Goal: Communication & Community: Answer question/provide support

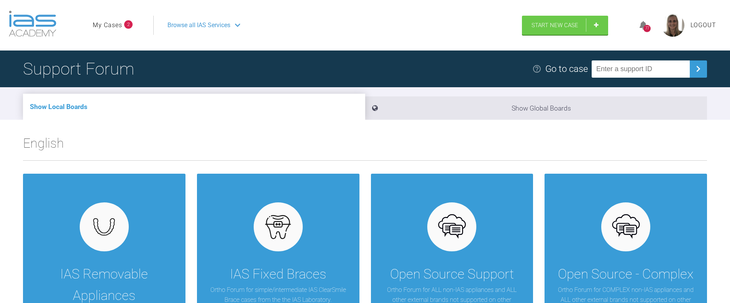
click at [114, 32] on ul "My Cases 2" at bounding box center [123, 25] width 61 height 19
click at [115, 25] on link "My Cases" at bounding box center [107, 25] width 29 height 10
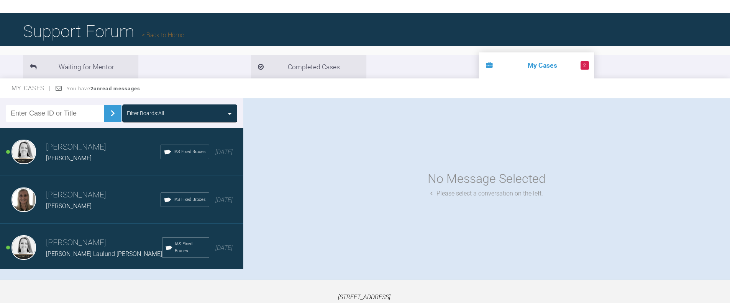
scroll to position [38, 0]
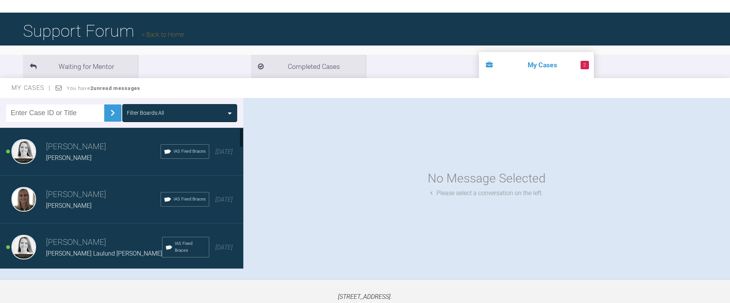
click at [68, 243] on h3 "[PERSON_NAME]" at bounding box center [104, 242] width 116 height 13
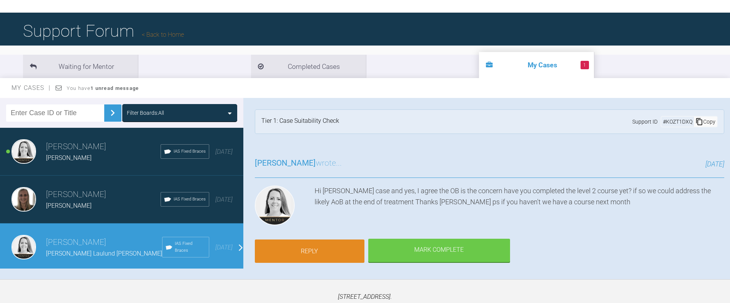
click at [303, 250] on link "Reply" at bounding box center [310, 252] width 110 height 24
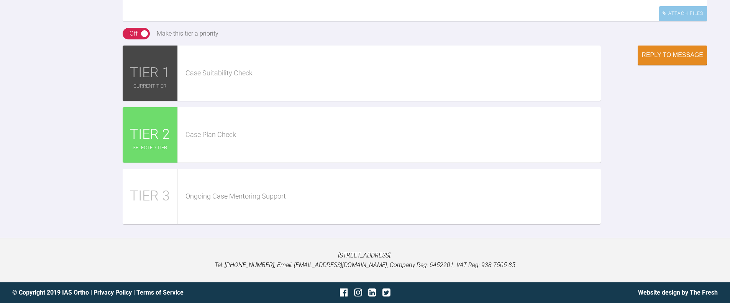
scroll to position [1076, 0]
type textarea "Hi [PERSON_NAME], I have not done it, but I have a colleague, who has is, so li…"
click at [666, 59] on div "Reply to Message" at bounding box center [672, 55] width 62 height 7
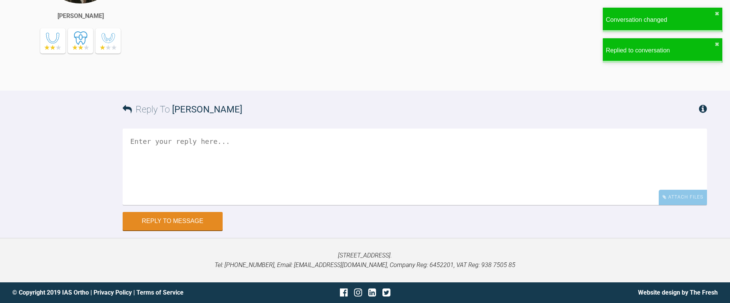
scroll to position [0, 0]
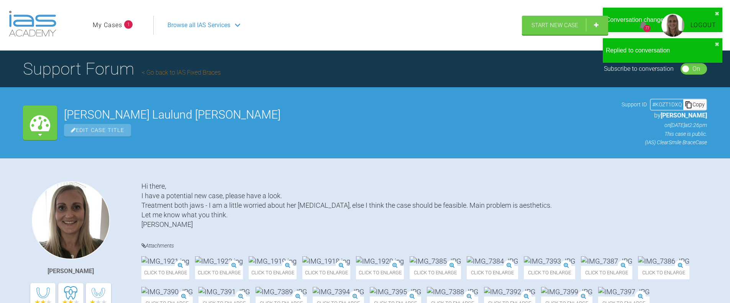
click at [103, 27] on link "My Cases" at bounding box center [107, 25] width 29 height 10
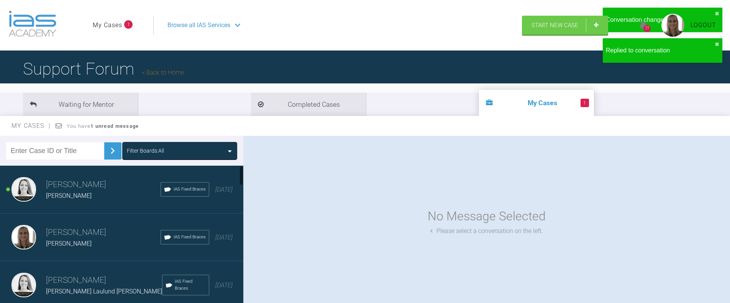
click at [39, 191] on div "[PERSON_NAME] [PERSON_NAME] IAS Fixed Braces [DATE]" at bounding box center [124, 190] width 249 height 48
